Goal: Download file/media

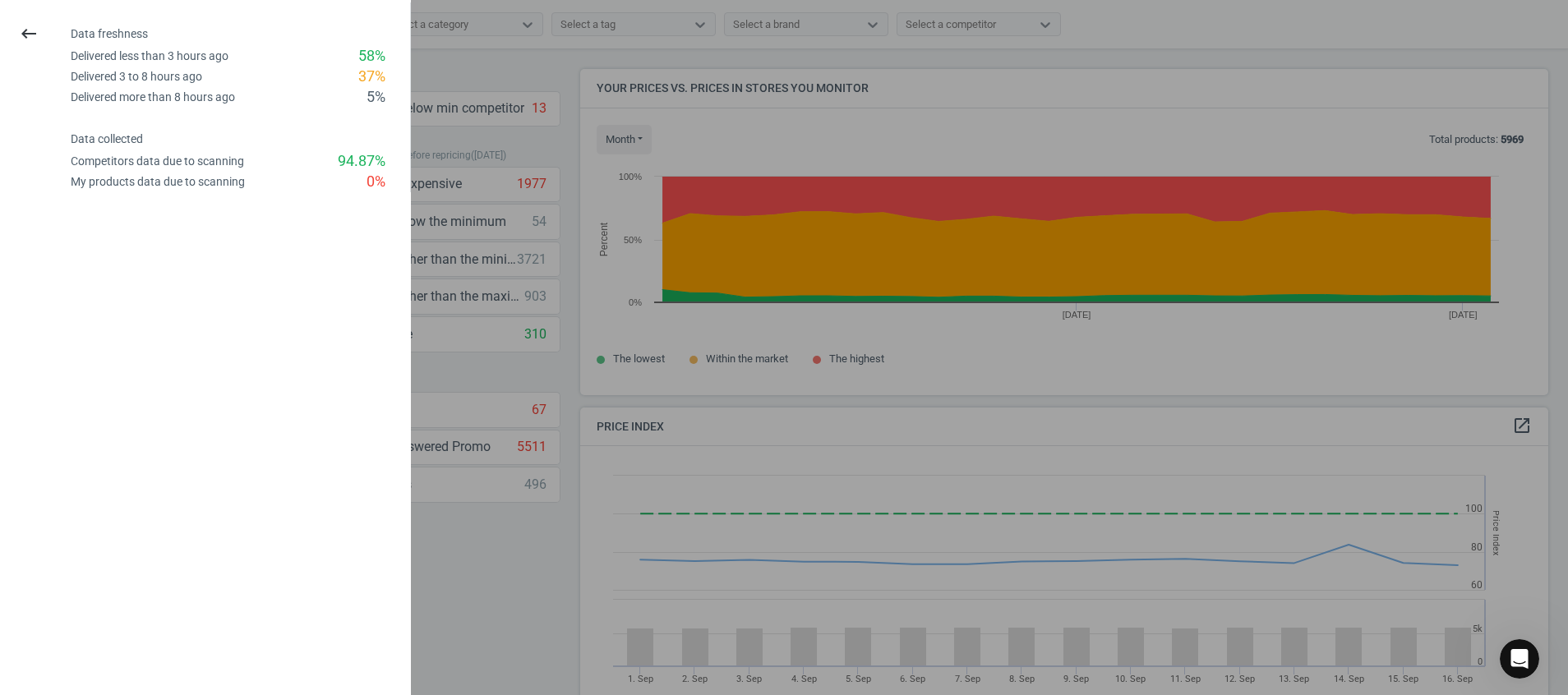
scroll to position [417, 987]
click at [35, 42] on icon "keyboard_backspace" at bounding box center [29, 34] width 20 height 20
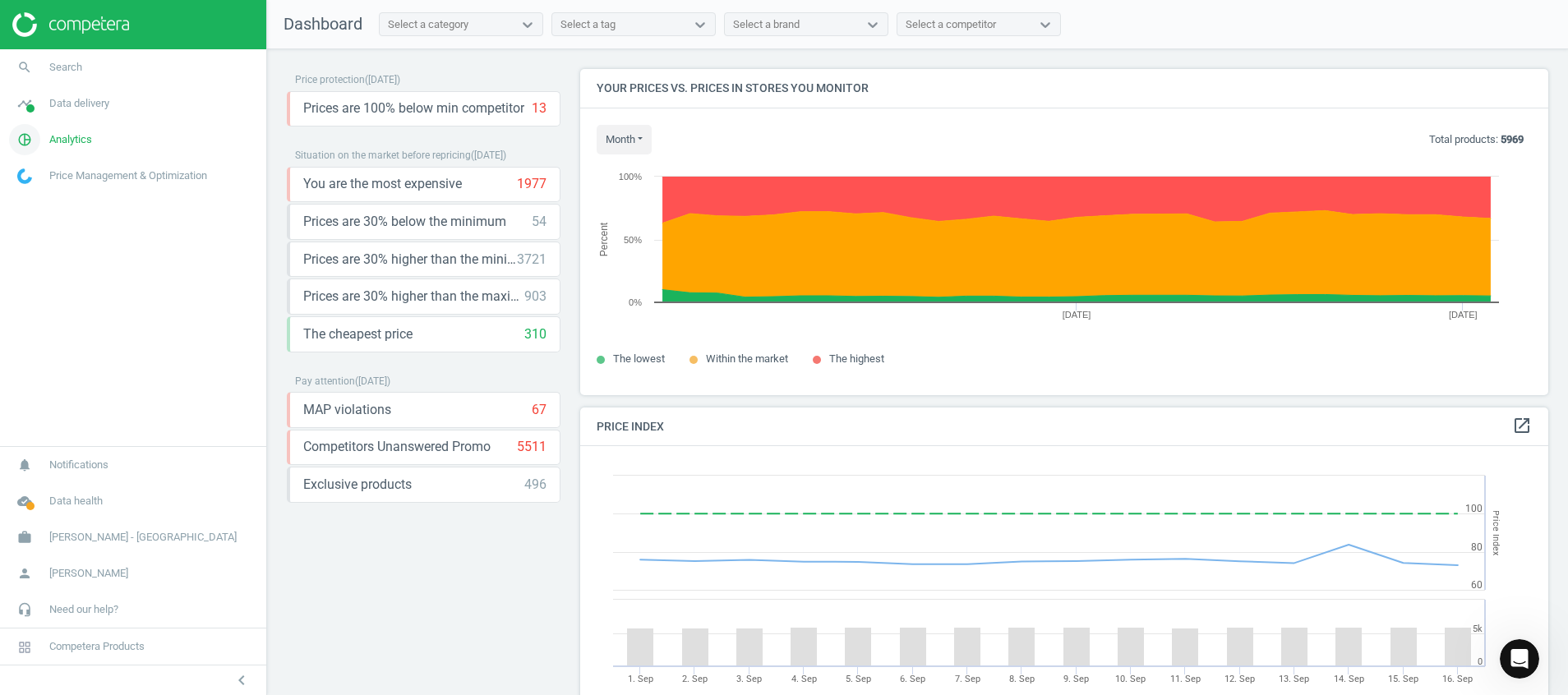
click at [29, 141] on icon "pie_chart_outlined" at bounding box center [24, 139] width 31 height 31
click at [32, 110] on span at bounding box center [30, 109] width 8 height 8
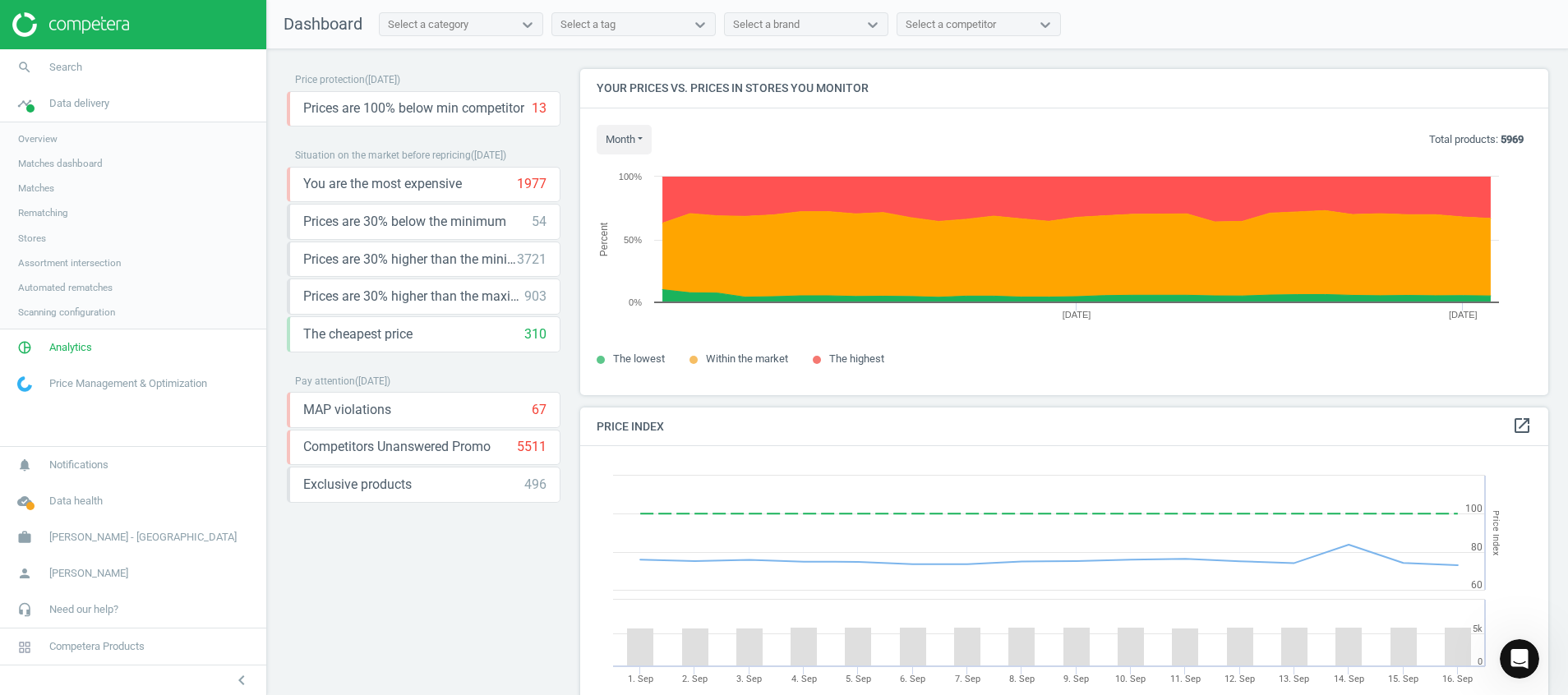
click at [37, 238] on span "Stores" at bounding box center [32, 237] width 28 height 13
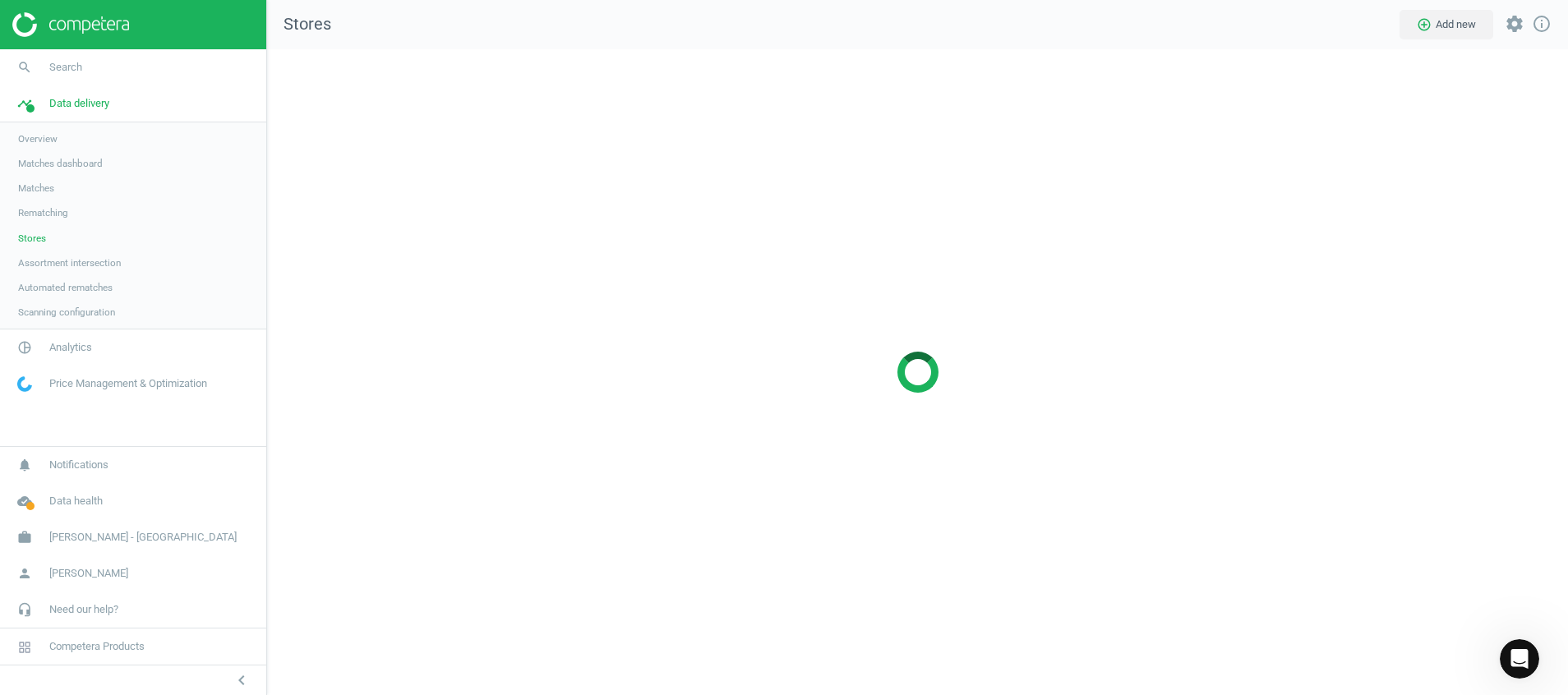
scroll to position [684, 1340]
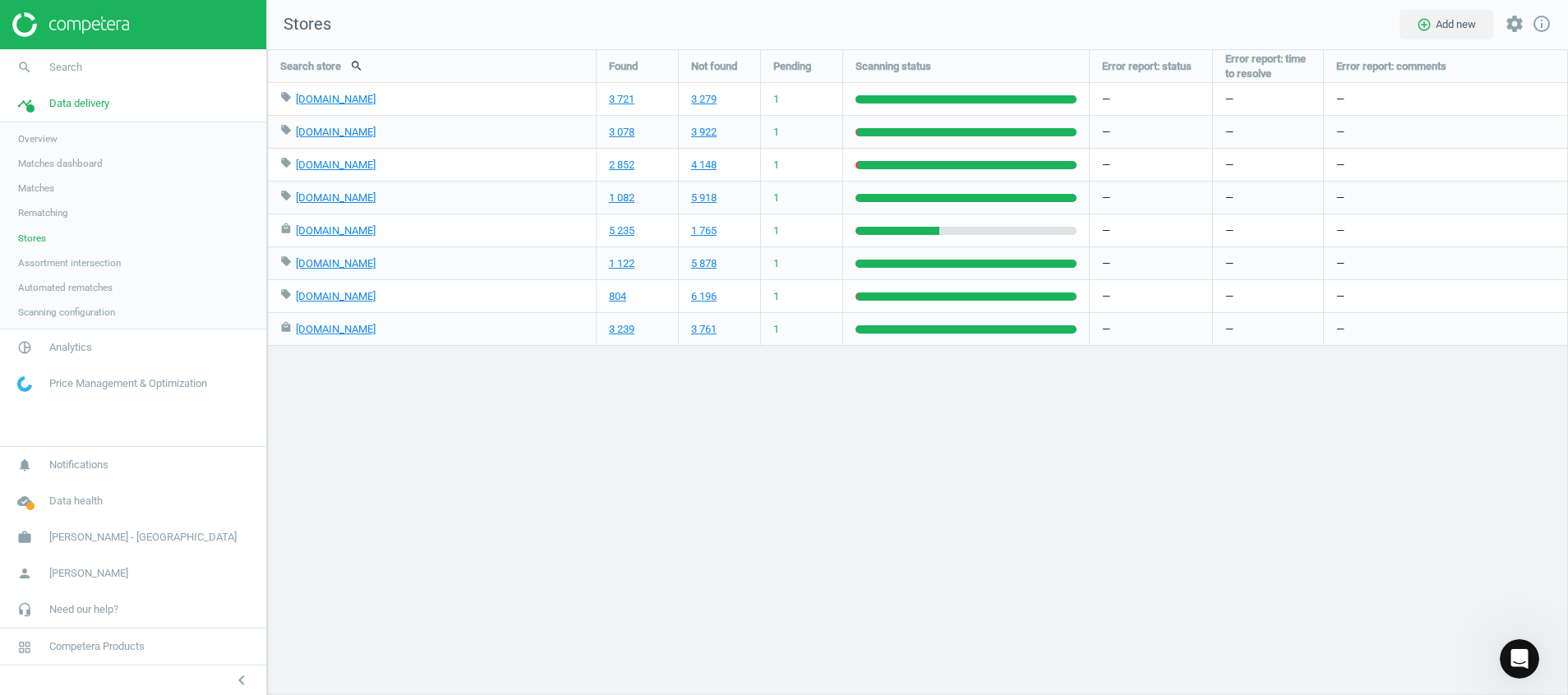
click at [63, 26] on img at bounding box center [70, 24] width 117 height 25
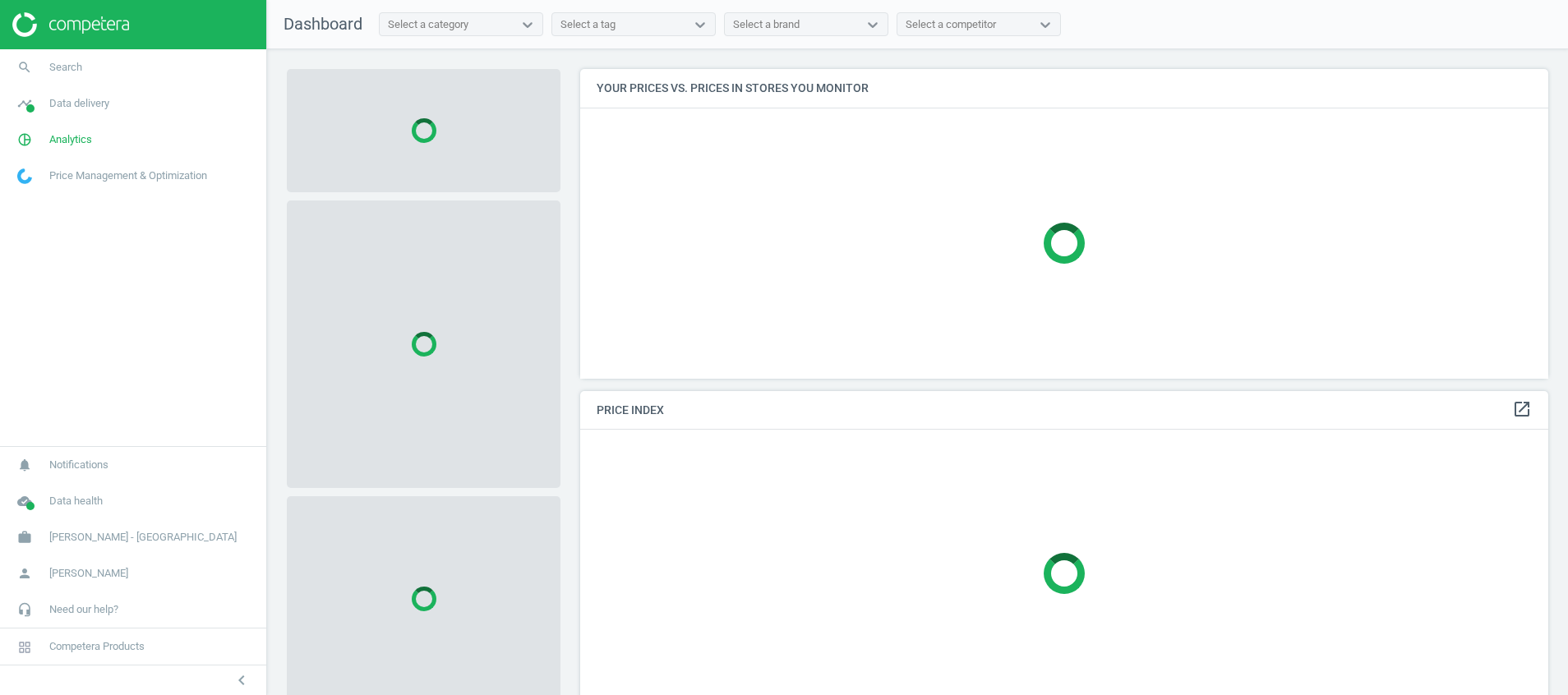
scroll to position [348, 987]
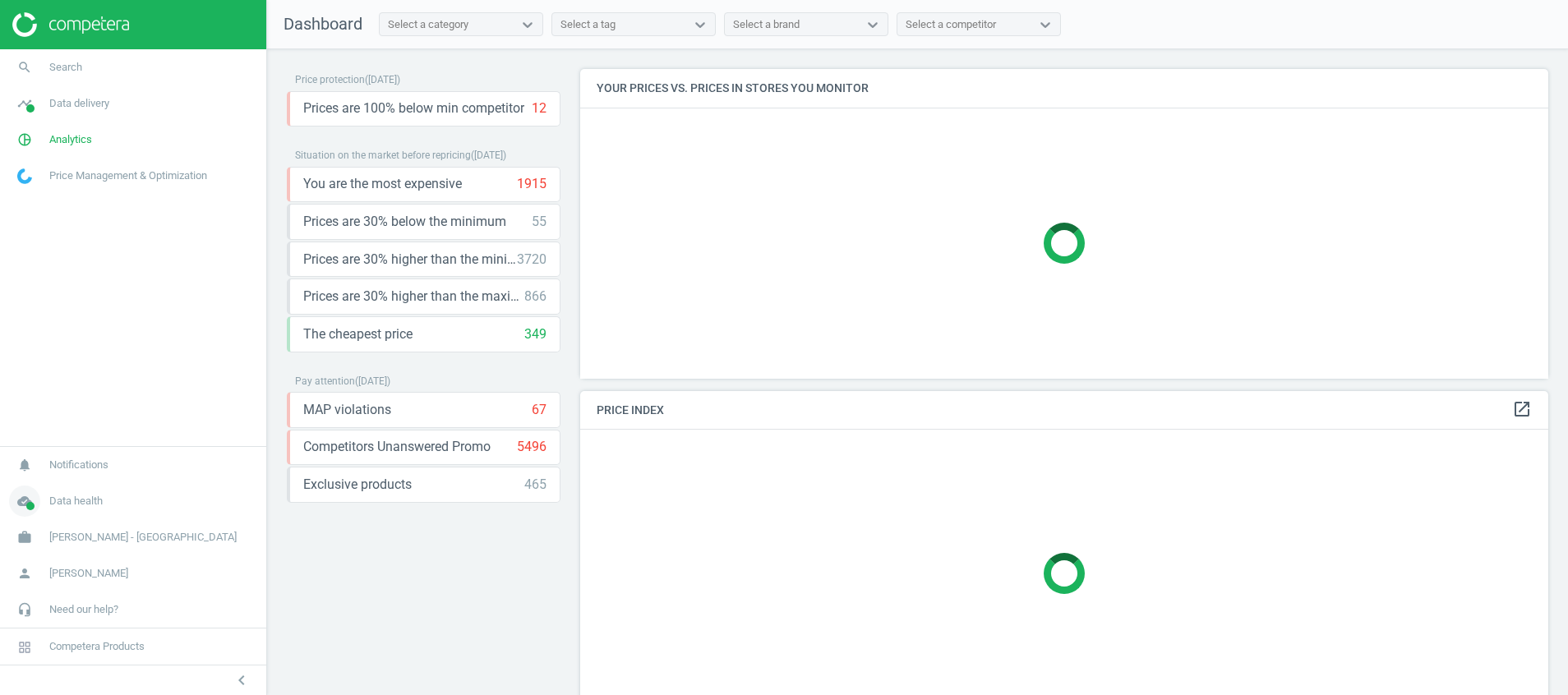
click at [30, 499] on icon "cloud_done" at bounding box center [24, 501] width 31 height 31
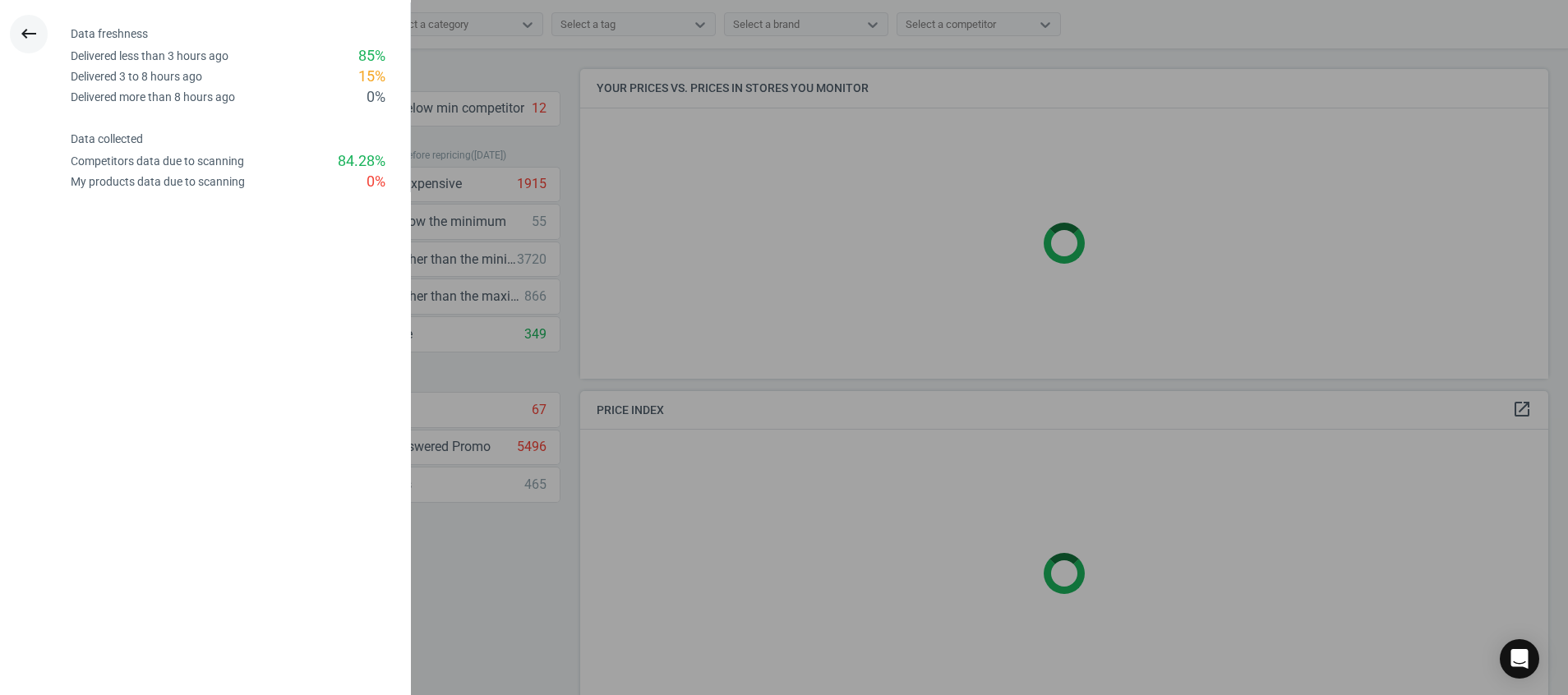
click at [17, 21] on button "keyboard_backspace" at bounding box center [29, 34] width 38 height 39
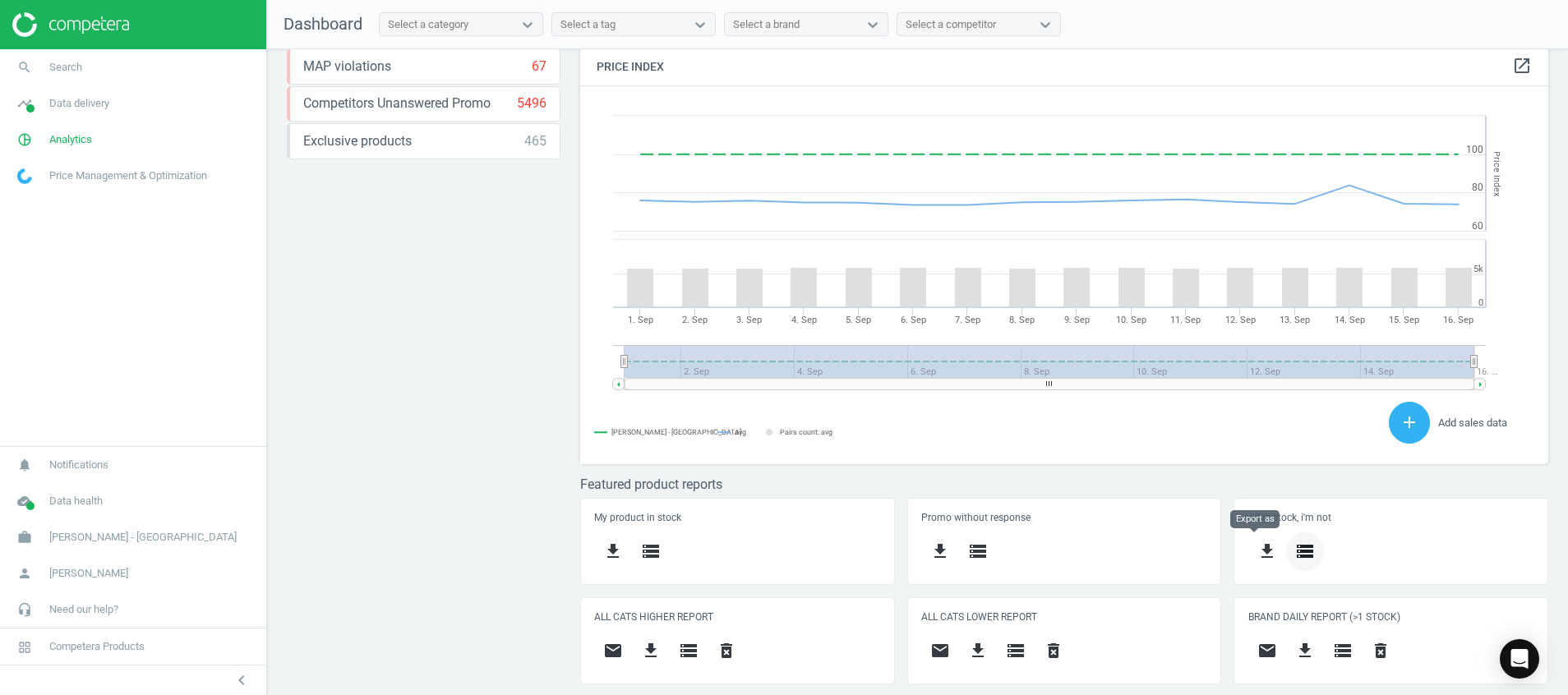
scroll to position [417, 987]
click at [1296, 650] on icon "get_app" at bounding box center [1306, 651] width 20 height 20
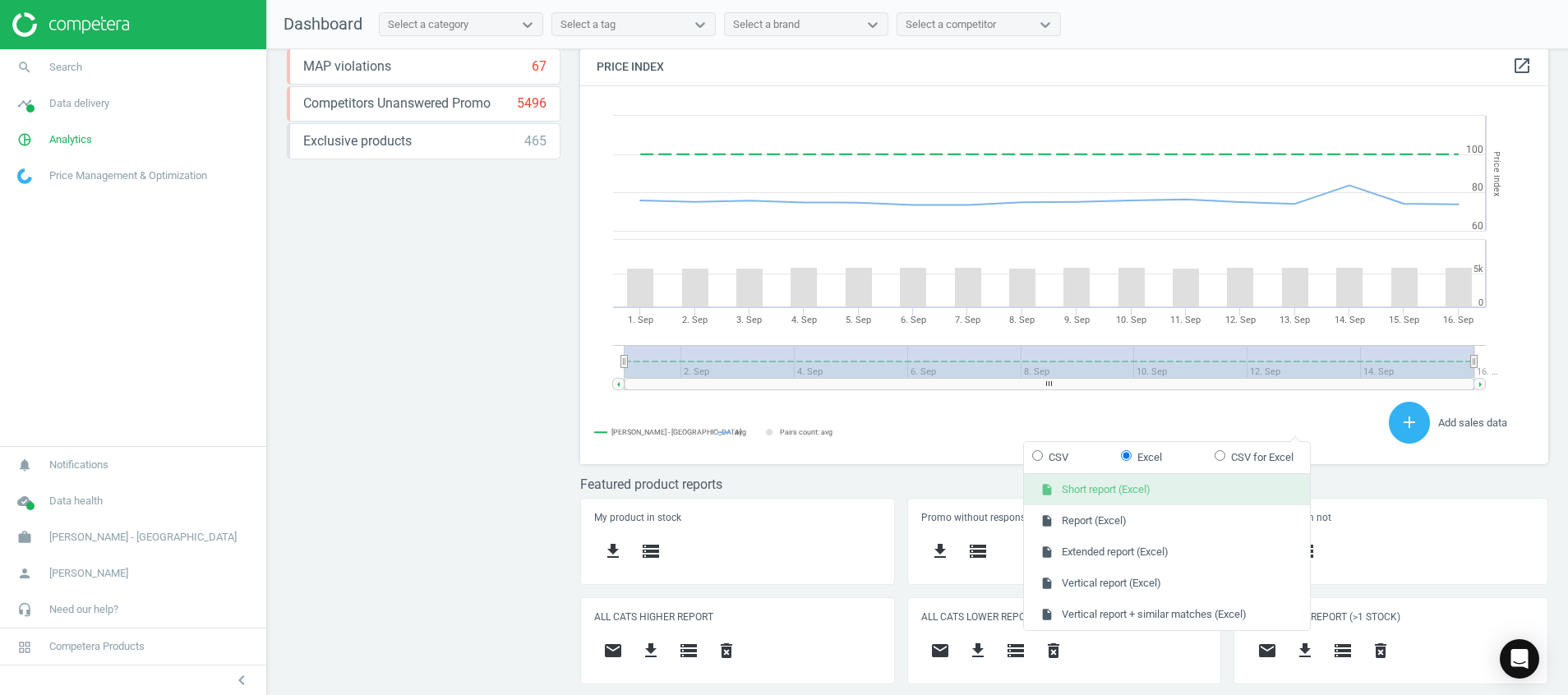
click at [1129, 481] on button "insert_drive_file Short report (Excel)" at bounding box center [1167, 489] width 286 height 31
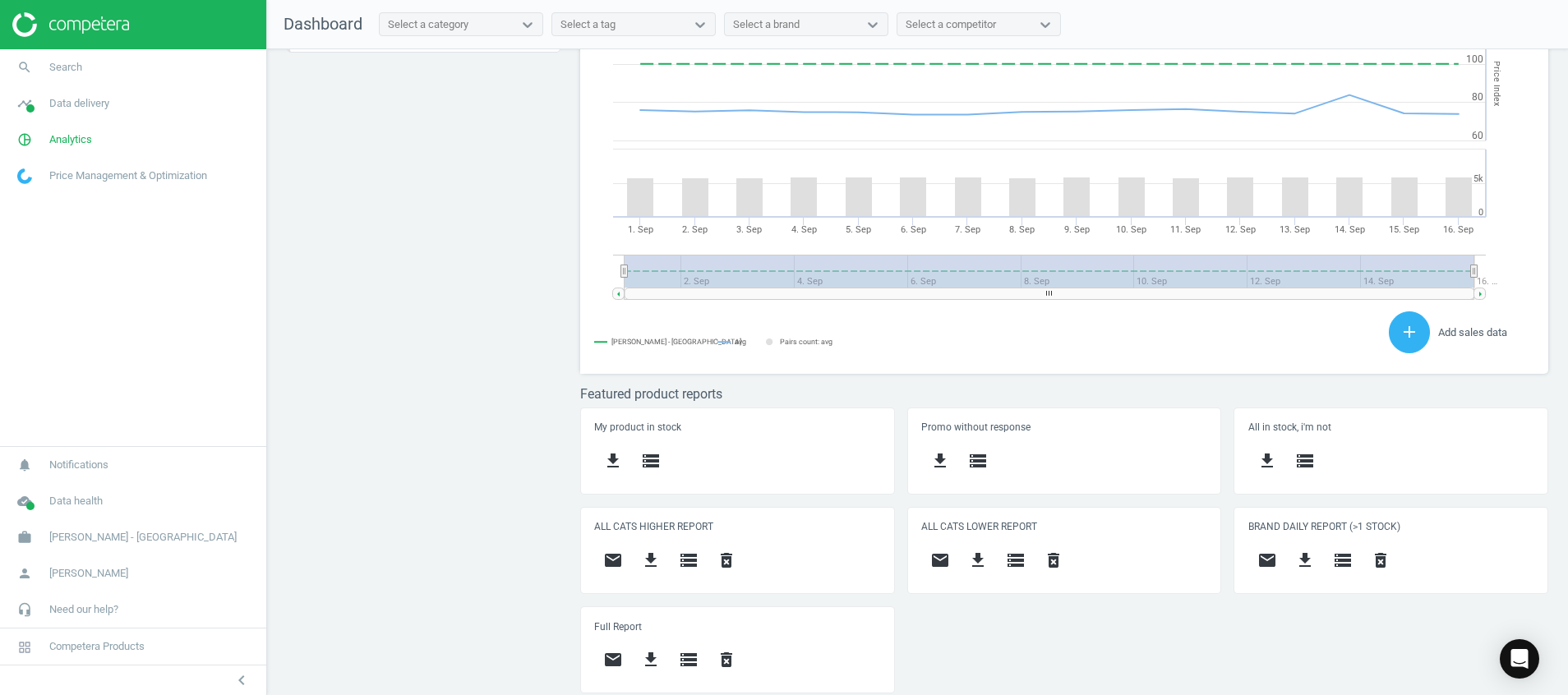
scroll to position [0, 0]
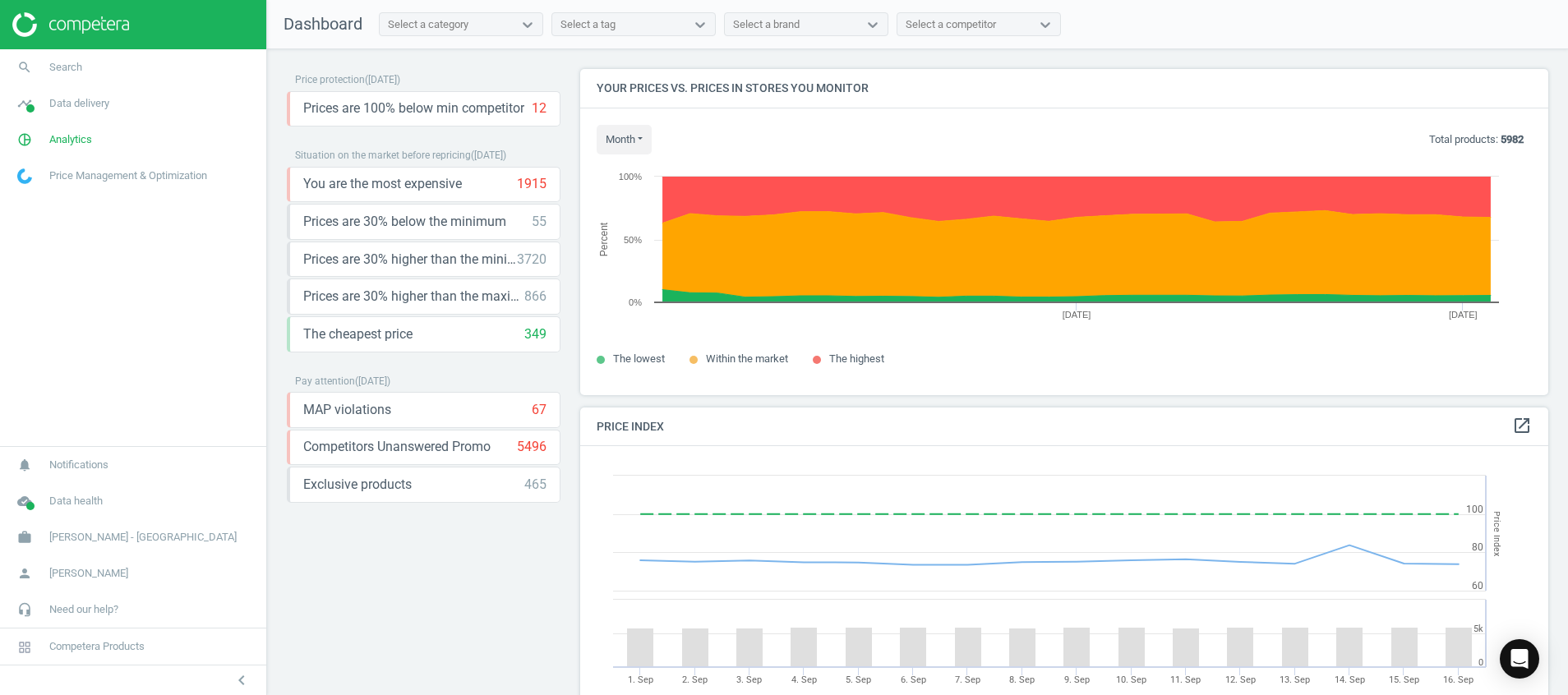
click at [84, 21] on img at bounding box center [70, 24] width 117 height 25
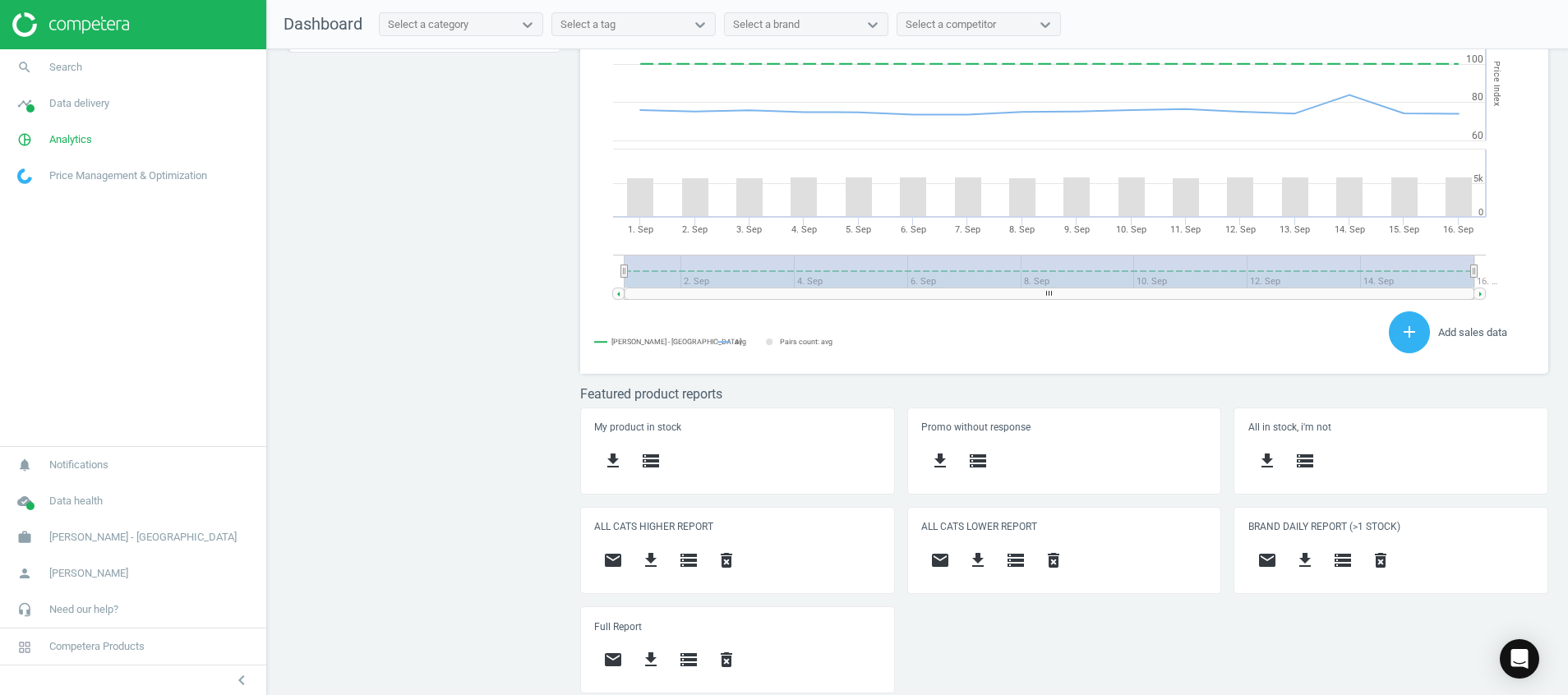
scroll to position [417, 987]
click at [100, 20] on img at bounding box center [70, 24] width 117 height 25
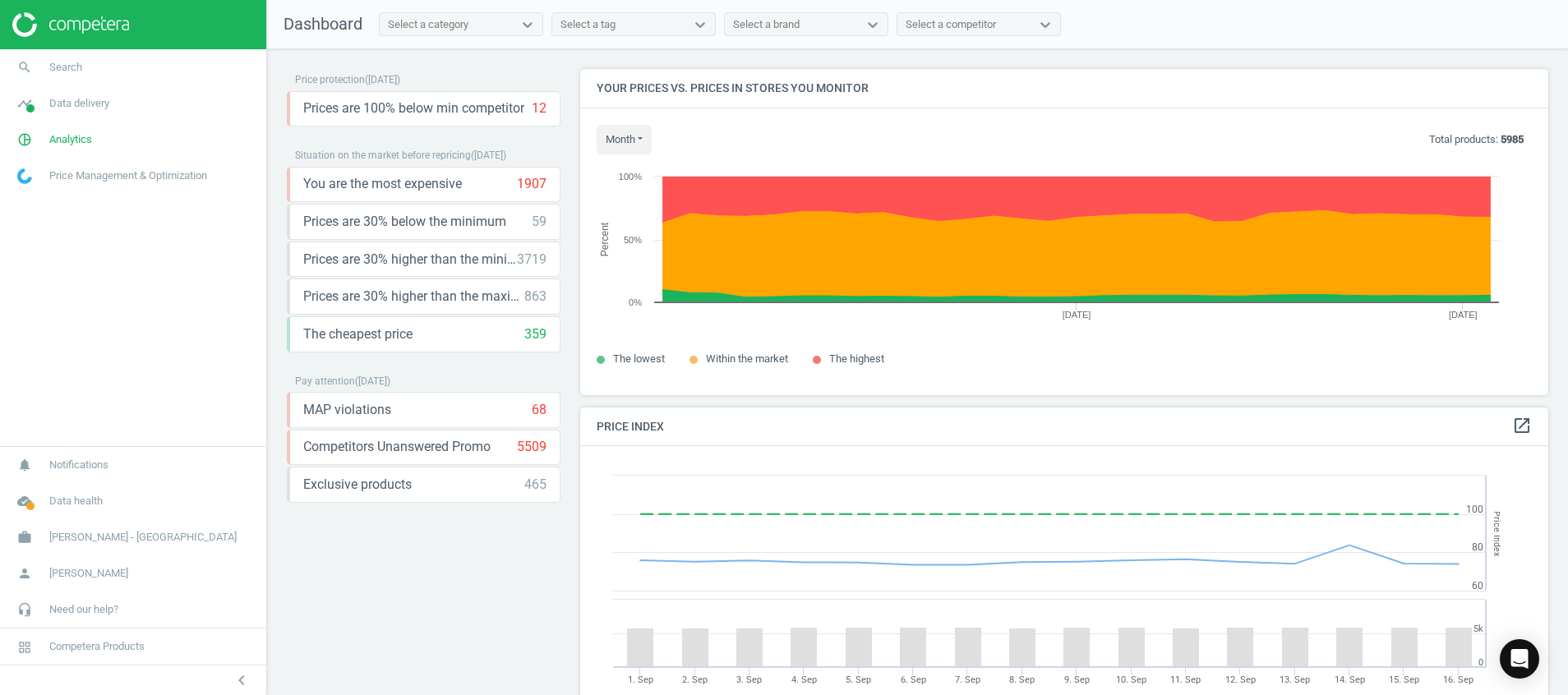
click at [72, 34] on img at bounding box center [70, 24] width 117 height 25
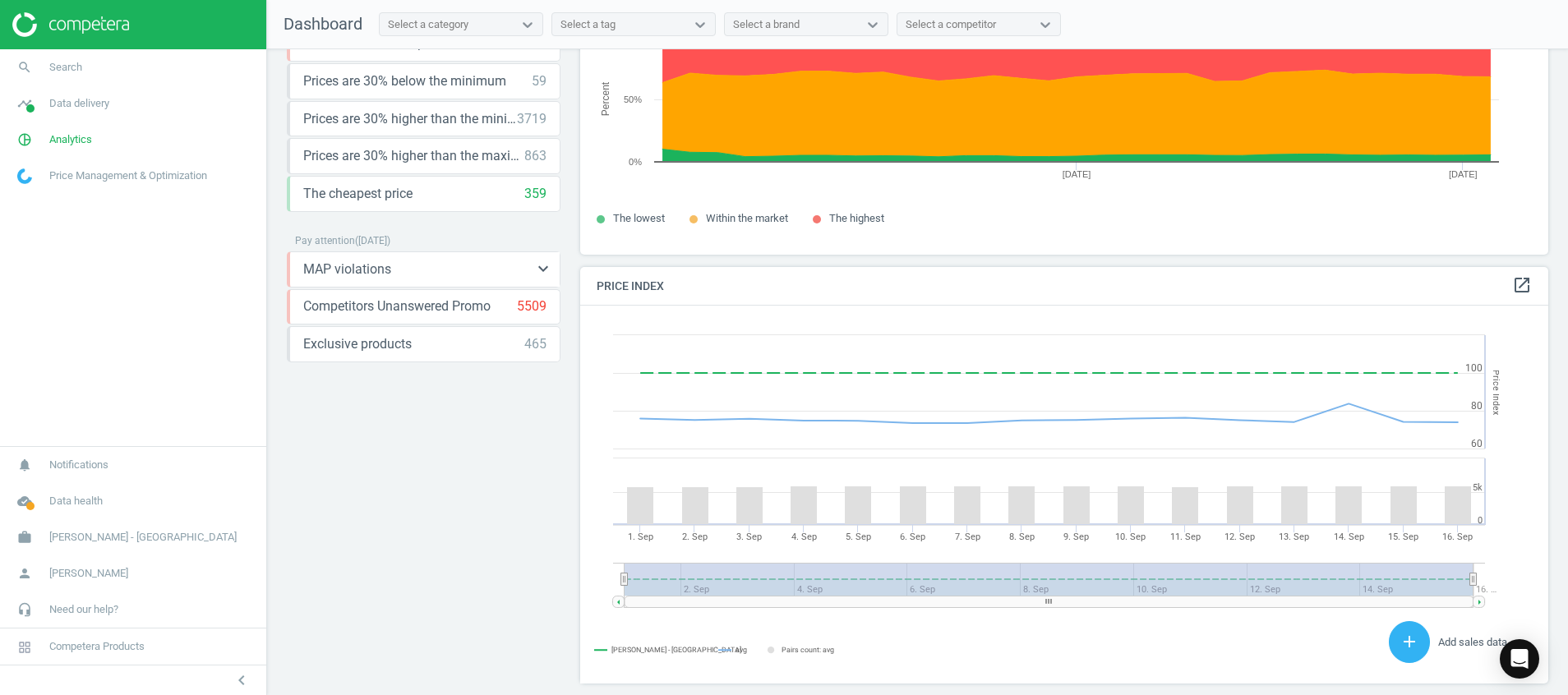
scroll to position [451, 0]
